Goal: Information Seeking & Learning: Learn about a topic

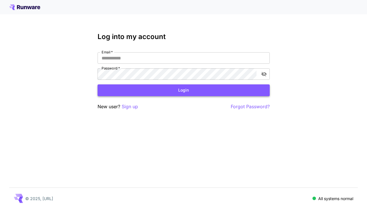
type input "**********"
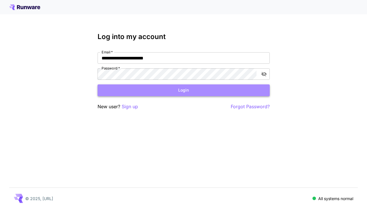
click at [133, 93] on button "Login" at bounding box center [184, 90] width 172 height 12
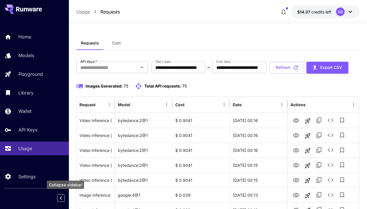
click at [61, 197] on icon "Collapse sidebar" at bounding box center [60, 198] width 7 height 7
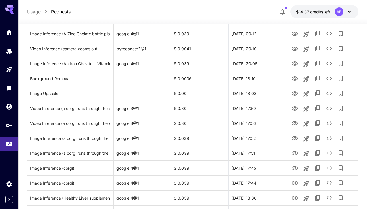
scroll to position [238, 0]
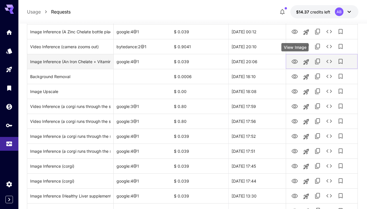
click at [295, 60] on icon "View Image" at bounding box center [295, 61] width 6 height 4
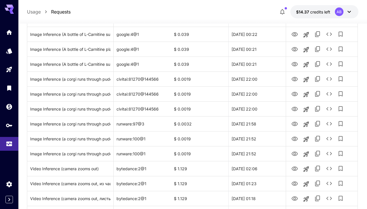
scroll to position [683, 0]
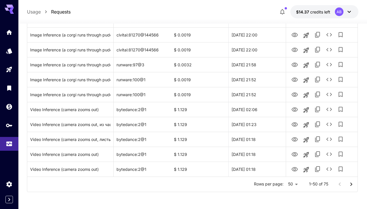
click at [349, 185] on icon "Go to next page" at bounding box center [351, 184] width 7 height 7
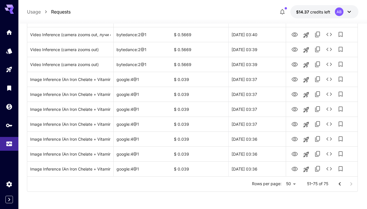
scroll to position [310, 0]
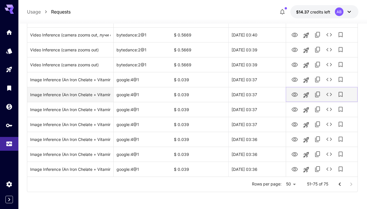
click at [296, 95] on icon "View Image" at bounding box center [295, 94] width 7 height 7
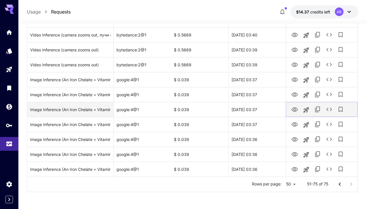
click at [297, 109] on icon "View Image" at bounding box center [295, 109] width 7 height 7
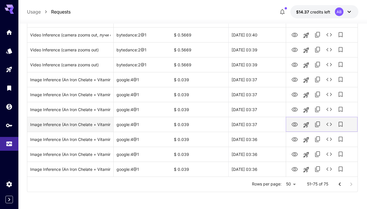
click at [298, 125] on icon "View Image" at bounding box center [295, 124] width 7 height 7
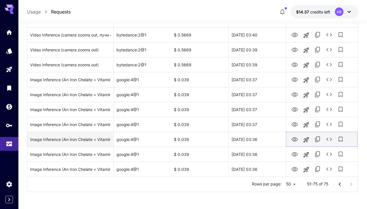
click at [295, 140] on icon "View Image" at bounding box center [295, 139] width 6 height 4
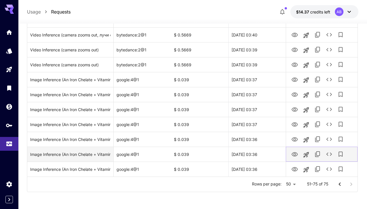
click at [292, 153] on icon "View Image" at bounding box center [295, 154] width 7 height 7
